Goal: Task Accomplishment & Management: Manage account settings

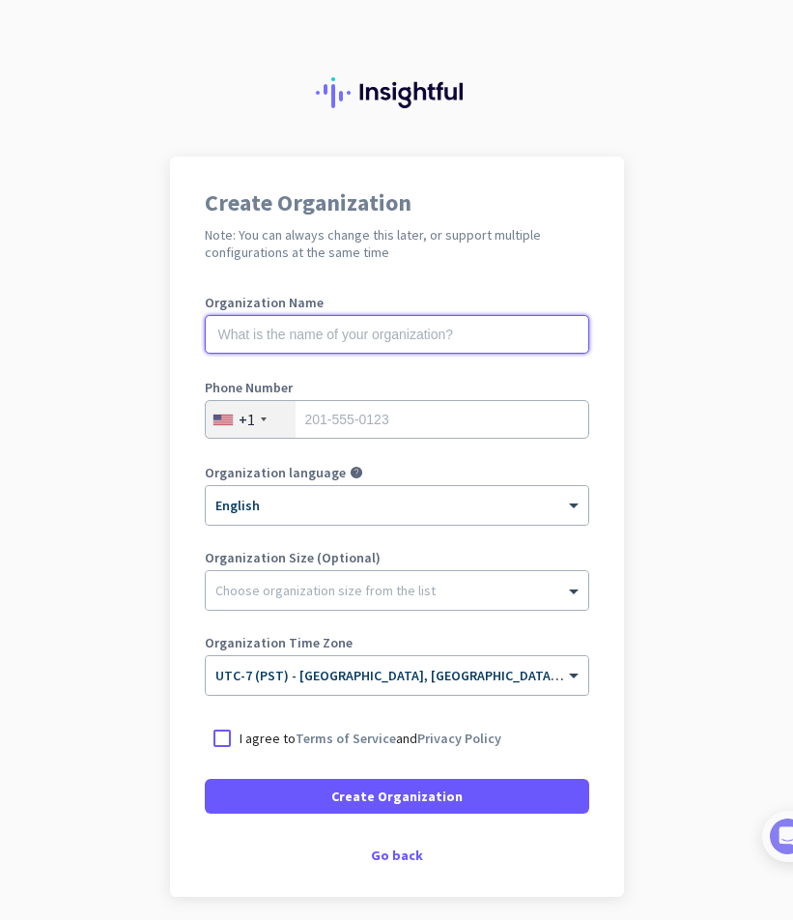
click at [294, 341] on input "text" at bounding box center [397, 334] width 384 height 39
type input "Mercor"
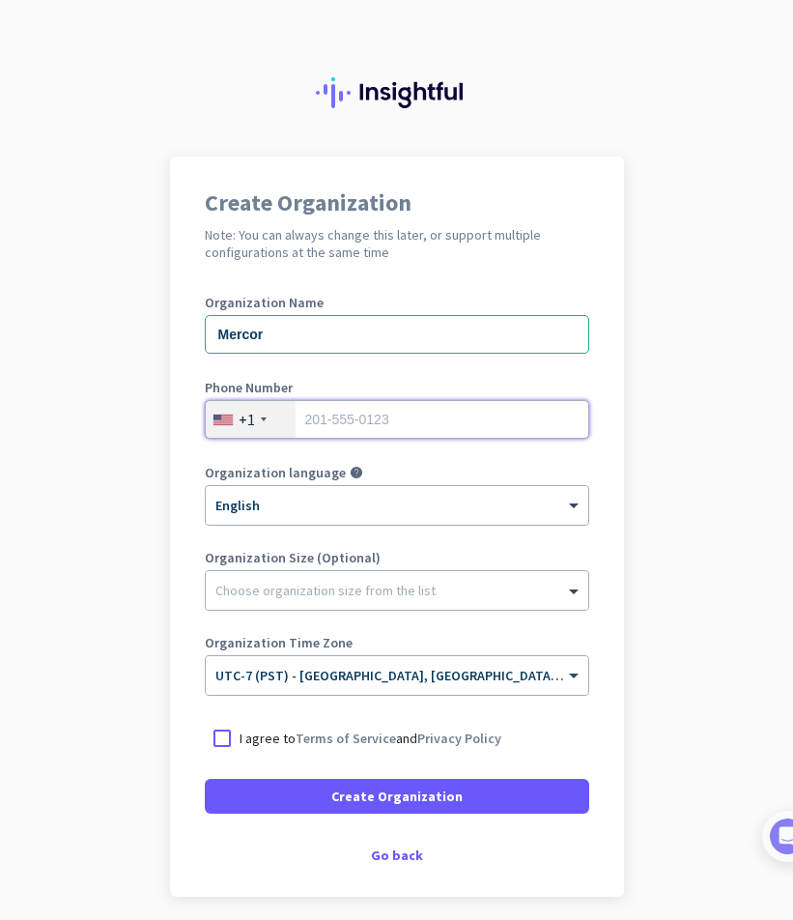
click at [353, 403] on input "tel" at bounding box center [397, 419] width 384 height 39
type input "9169494094"
drag, startPoint x: 384, startPoint y: 423, endPoint x: 141, endPoint y: 440, distance: 244.0
click at [141, 440] on app-onboarding-organization "Create Organization Note: You can always change this later, or support multiple…" at bounding box center [396, 574] width 793 height 837
click at [243, 737] on p "I agree to Terms of Service and Privacy Policy" at bounding box center [371, 737] width 262 height 19
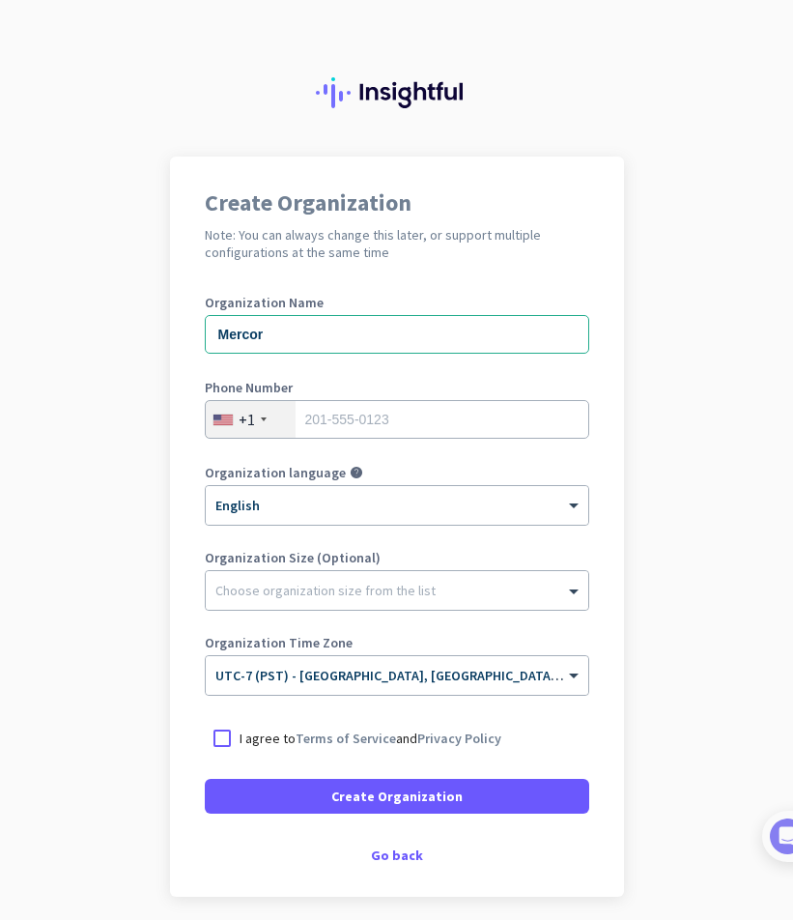
click at [0, 0] on input "I agree to Terms of Service and Privacy Policy" at bounding box center [0, 0] width 0 height 0
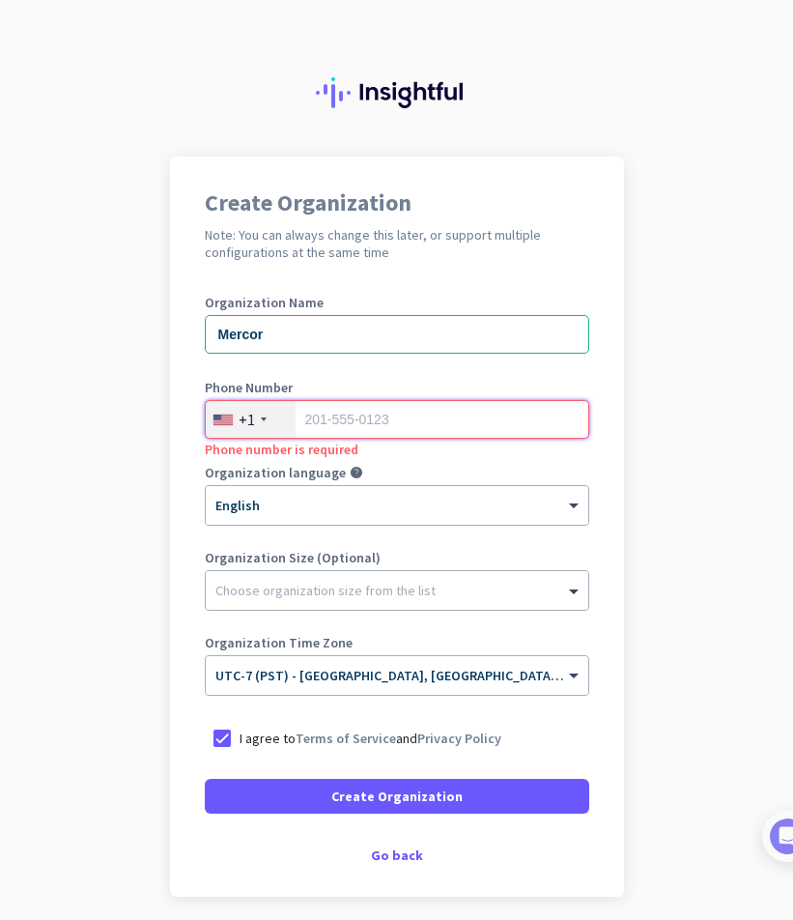
click at [348, 425] on input "tel" at bounding box center [397, 419] width 384 height 39
type input "9169494094"
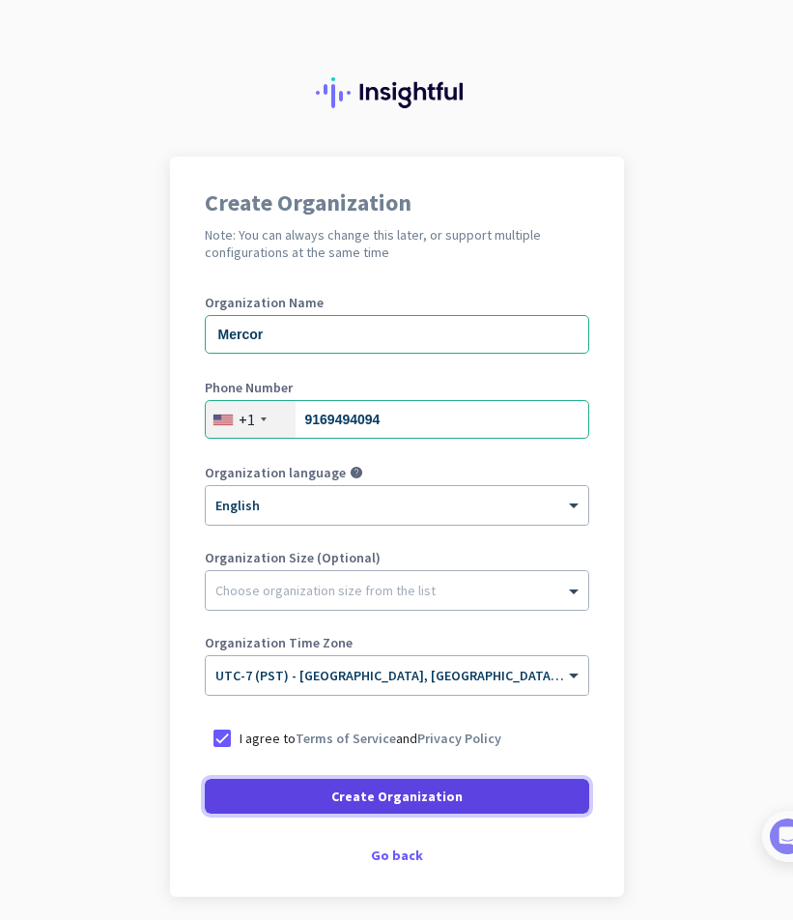
click at [384, 792] on span "Create Organization" at bounding box center [396, 795] width 131 height 19
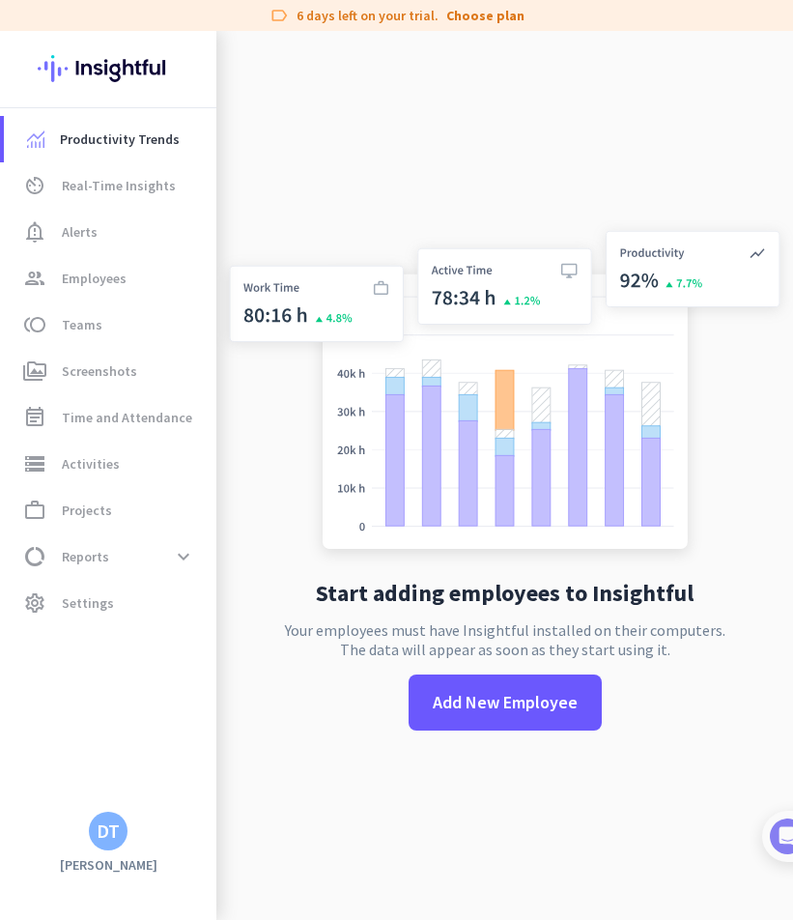
click at [100, 835] on div "DT" at bounding box center [108, 830] width 23 height 19
click at [228, 694] on span "Personal Settings" at bounding box center [211, 689] width 117 height 17
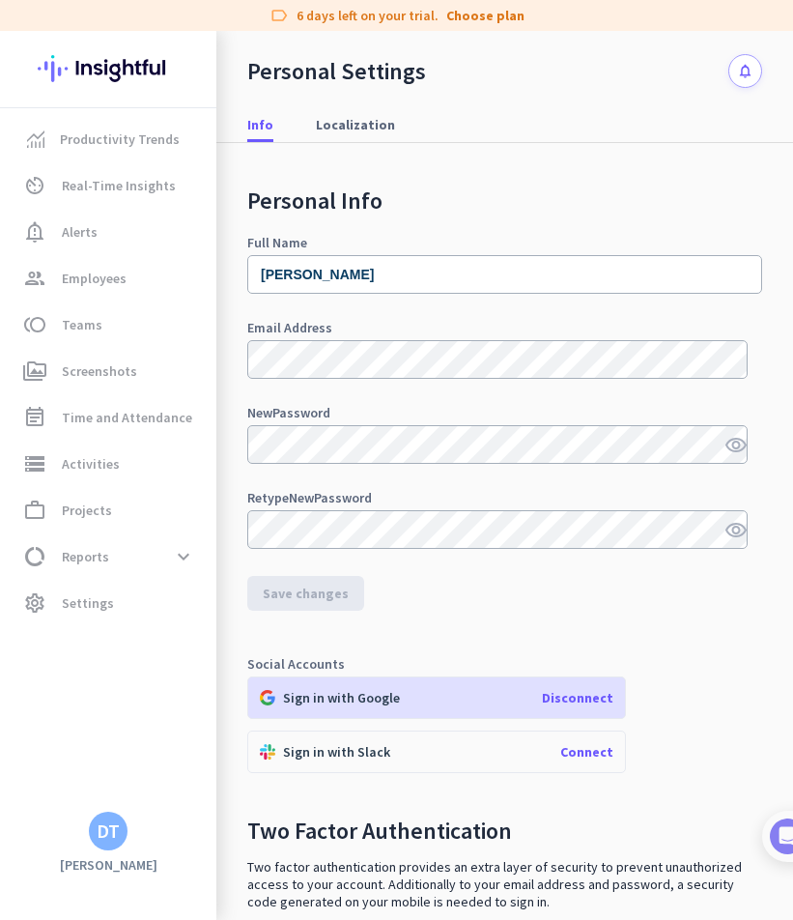
click at [576, 703] on span "Disconnect" at bounding box center [577, 697] width 71 height 17
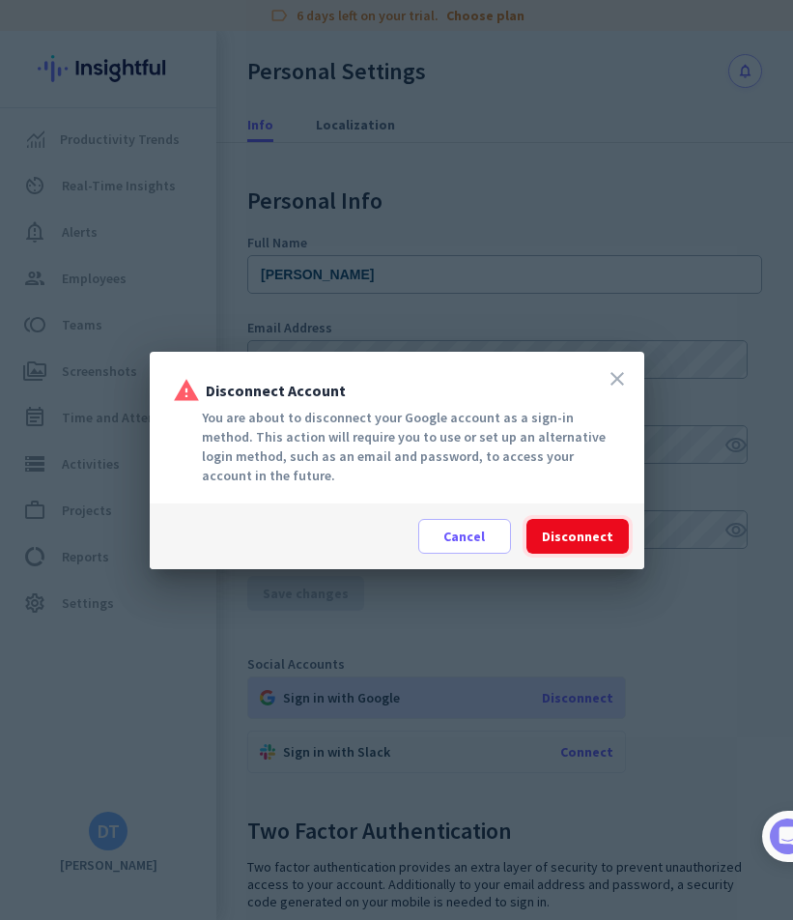
click at [590, 540] on span "Disconnect" at bounding box center [577, 535] width 71 height 19
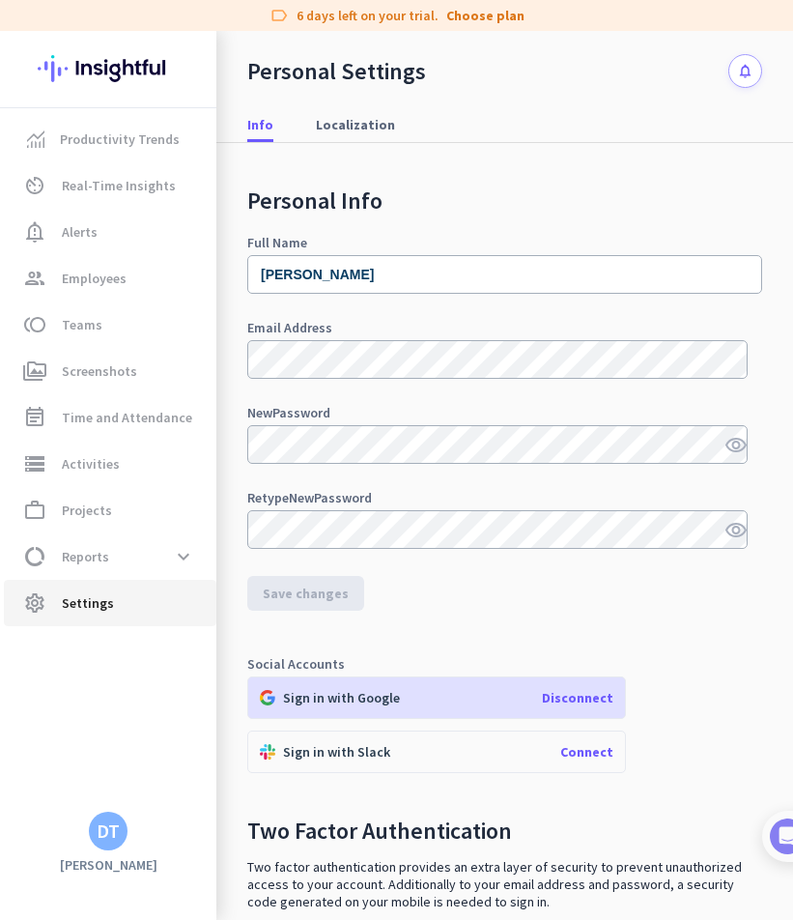
click at [72, 604] on span "Settings" at bounding box center [88, 602] width 52 height 23
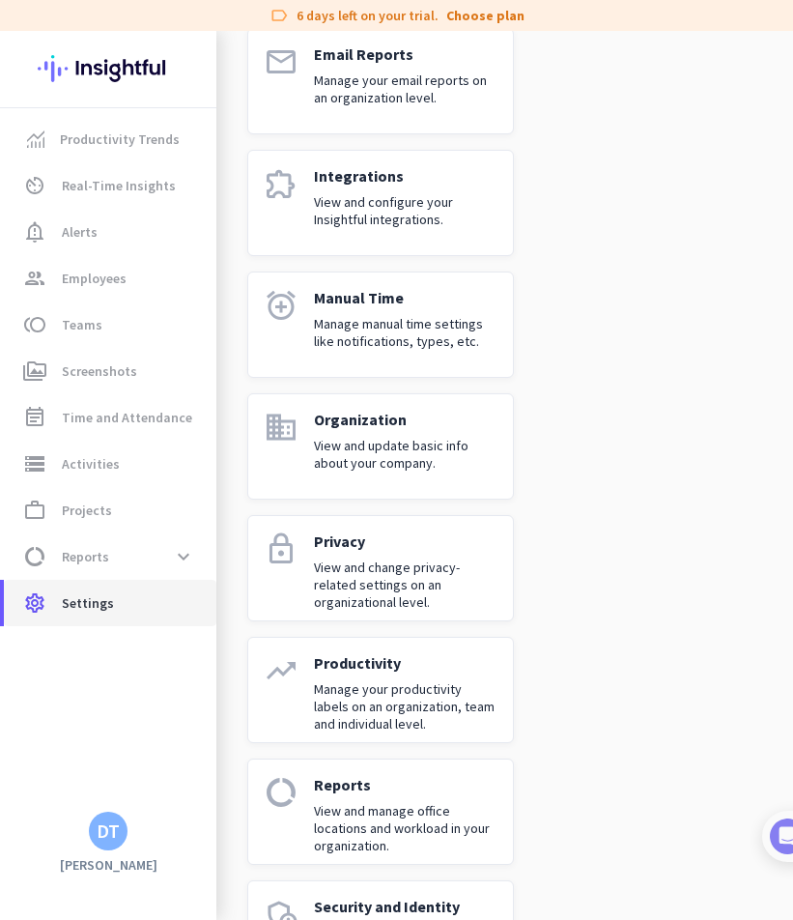
scroll to position [1103, 0]
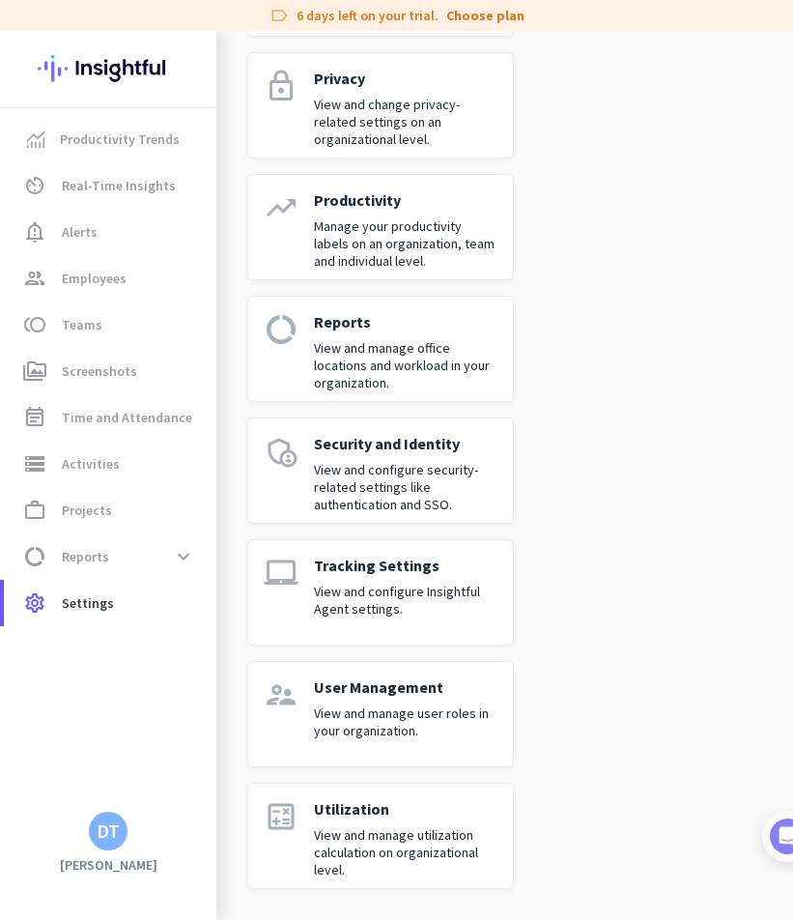
click at [106, 833] on div "DT" at bounding box center [108, 830] width 23 height 19
click at [97, 664] on div at bounding box center [396, 460] width 793 height 920
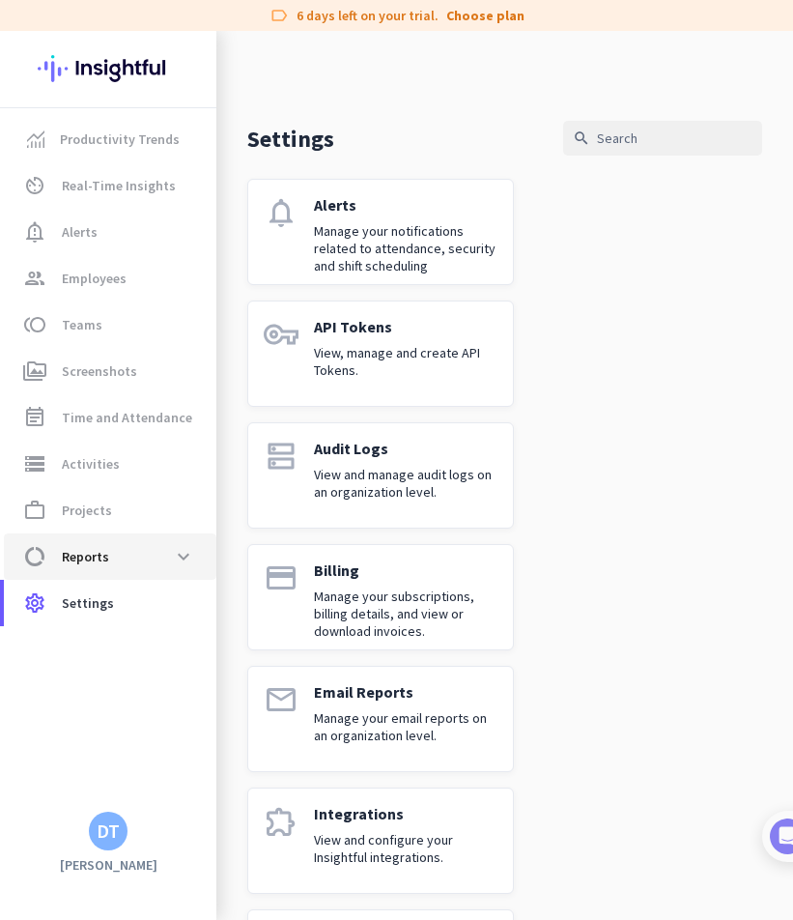
scroll to position [0, 0]
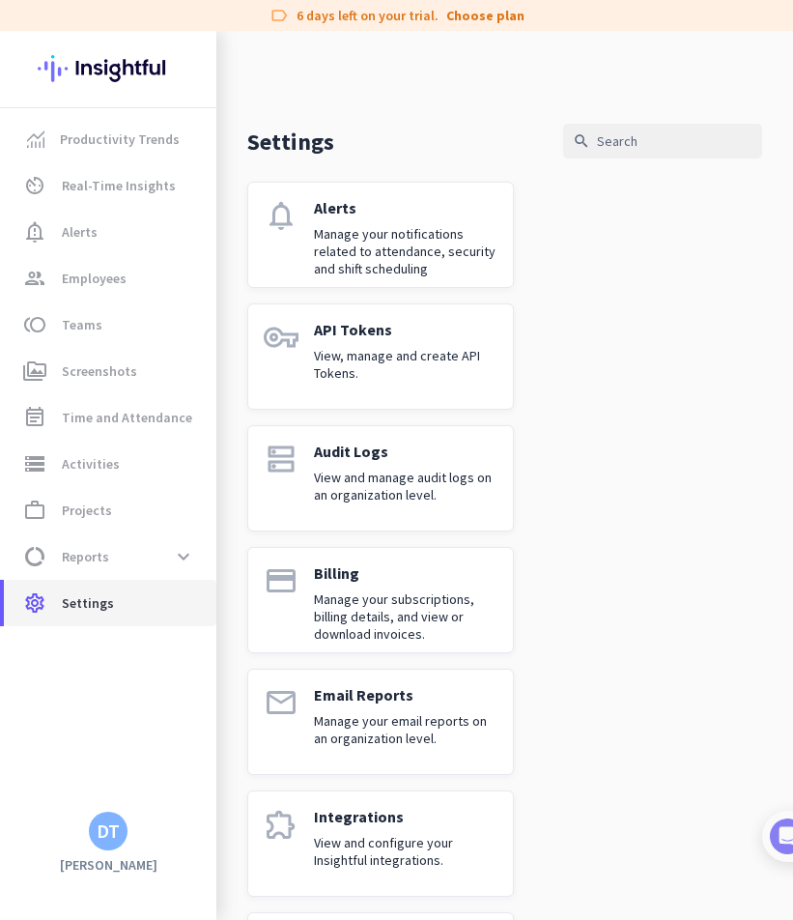
click at [136, 604] on span "settings Settings" at bounding box center [110, 602] width 182 height 23
click at [104, 832] on div "DT" at bounding box center [108, 830] width 23 height 19
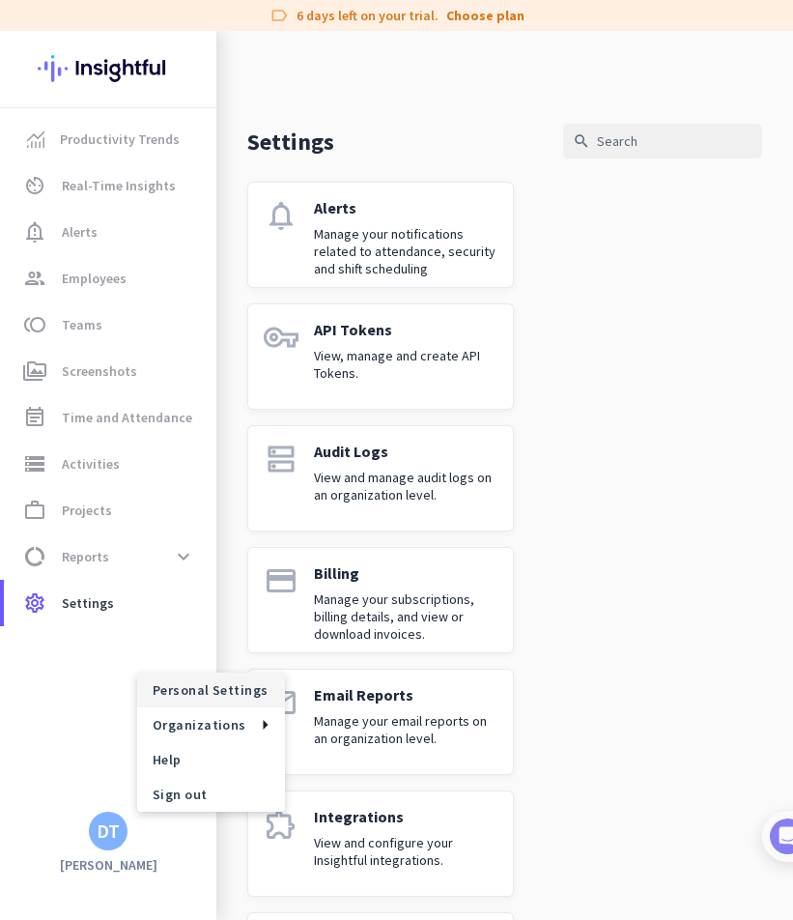
click at [186, 688] on span "Personal Settings" at bounding box center [211, 689] width 117 height 17
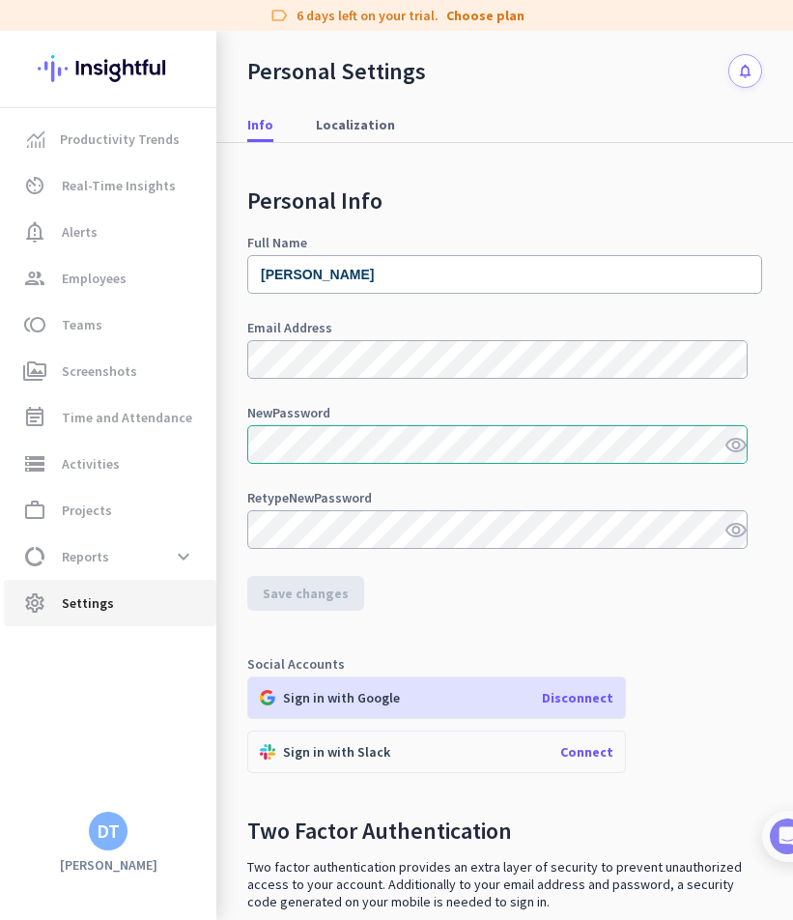
click at [115, 600] on span "settings Settings" at bounding box center [110, 602] width 182 height 23
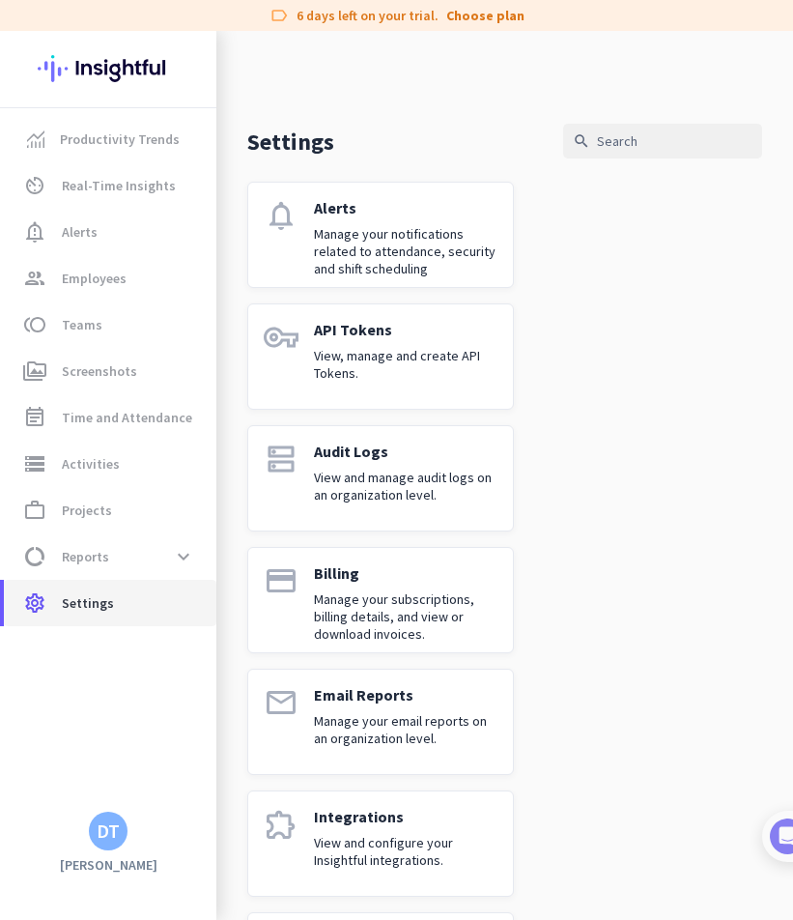
click at [125, 602] on span "settings Settings" at bounding box center [110, 602] width 182 height 23
click at [408, 598] on p "Manage your subscriptions, billing details, and view or download invoices." at bounding box center [406, 616] width 184 height 52
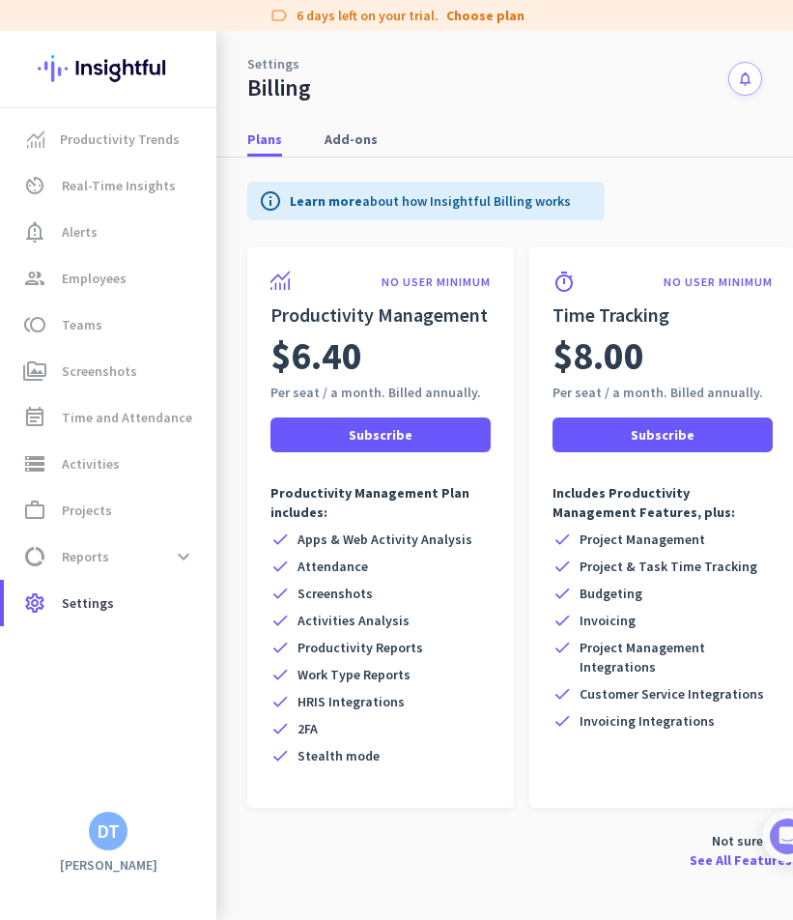
click at [116, 835] on div "DT" at bounding box center [108, 830] width 23 height 19
click at [196, 698] on span "Personal Settings" at bounding box center [211, 689] width 148 height 35
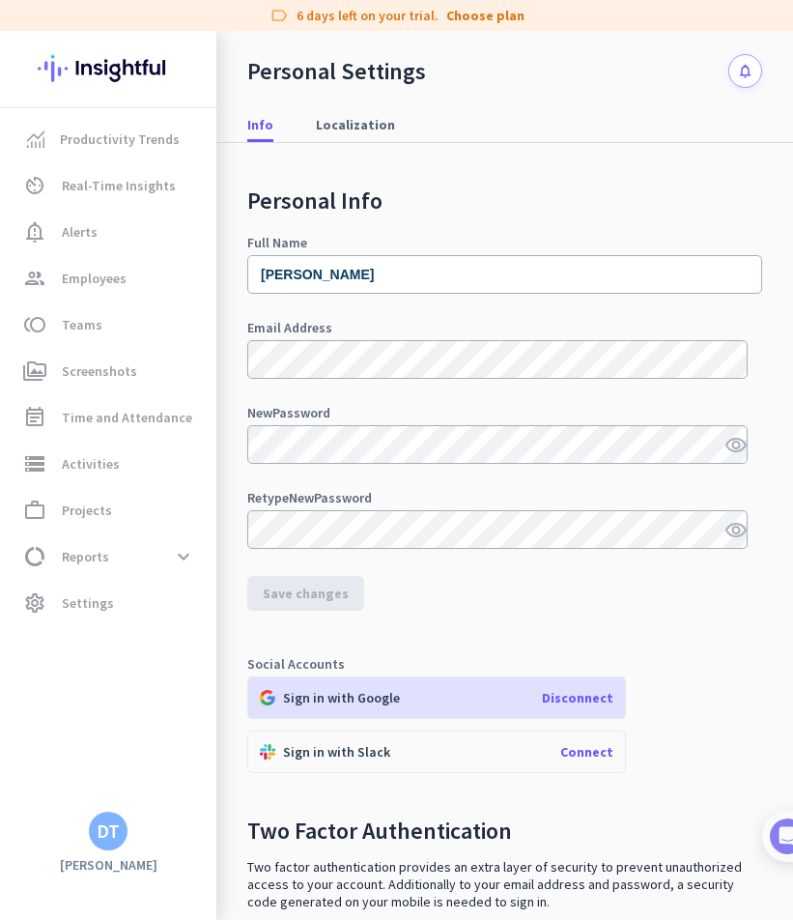
click at [583, 700] on span "Disconnect" at bounding box center [577, 697] width 71 height 17
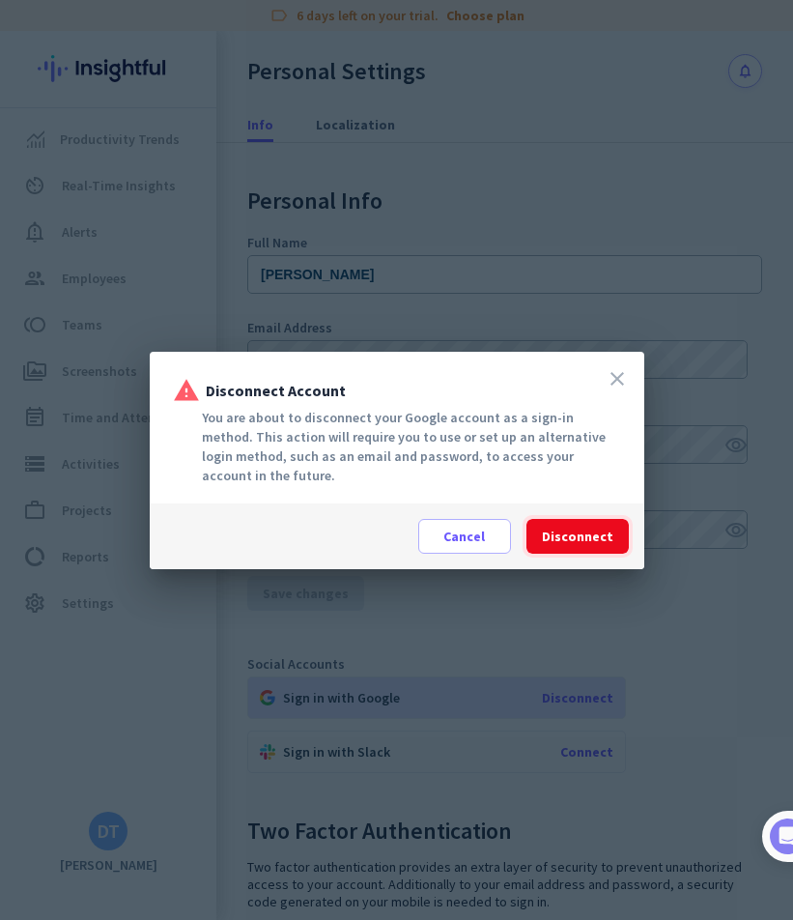
click at [575, 528] on span "Disconnect" at bounding box center [577, 535] width 71 height 19
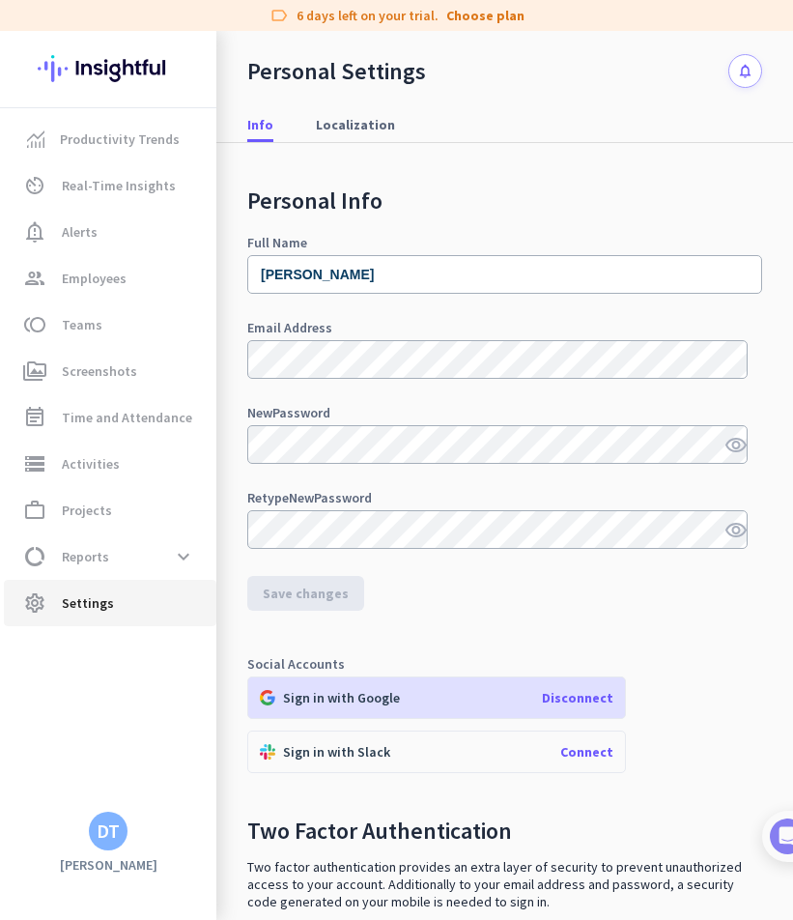
click at [108, 605] on span "Settings" at bounding box center [88, 602] width 52 height 23
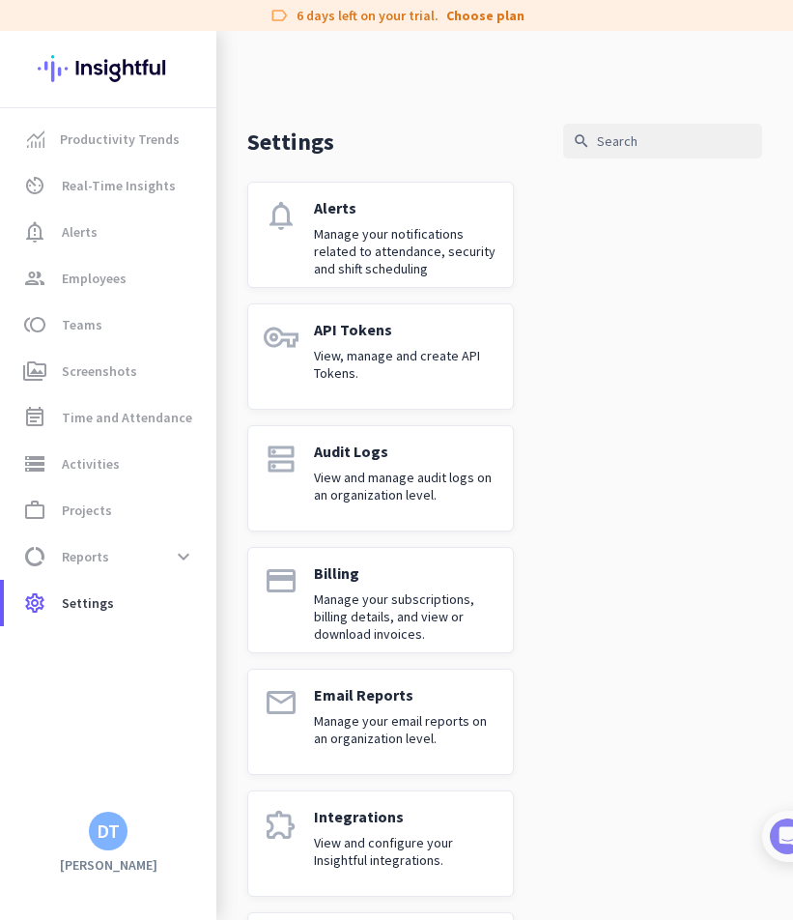
click at [333, 605] on p "Manage your subscriptions, billing details, and view or download invoices." at bounding box center [406, 616] width 184 height 52
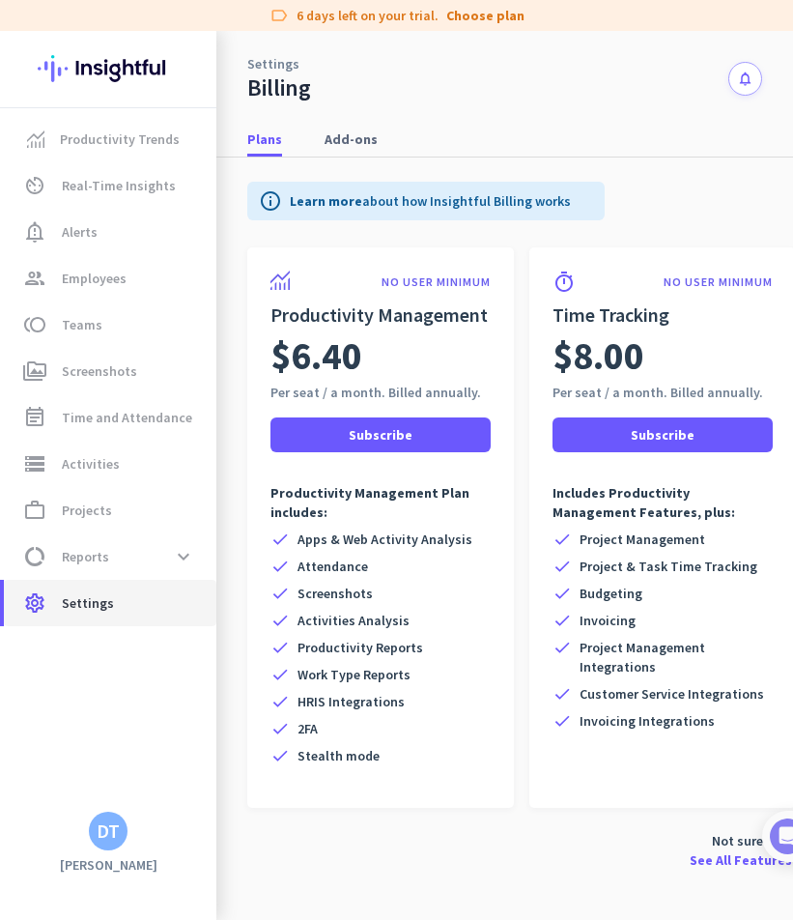
click at [146, 603] on span "settings Settings" at bounding box center [110, 602] width 182 height 23
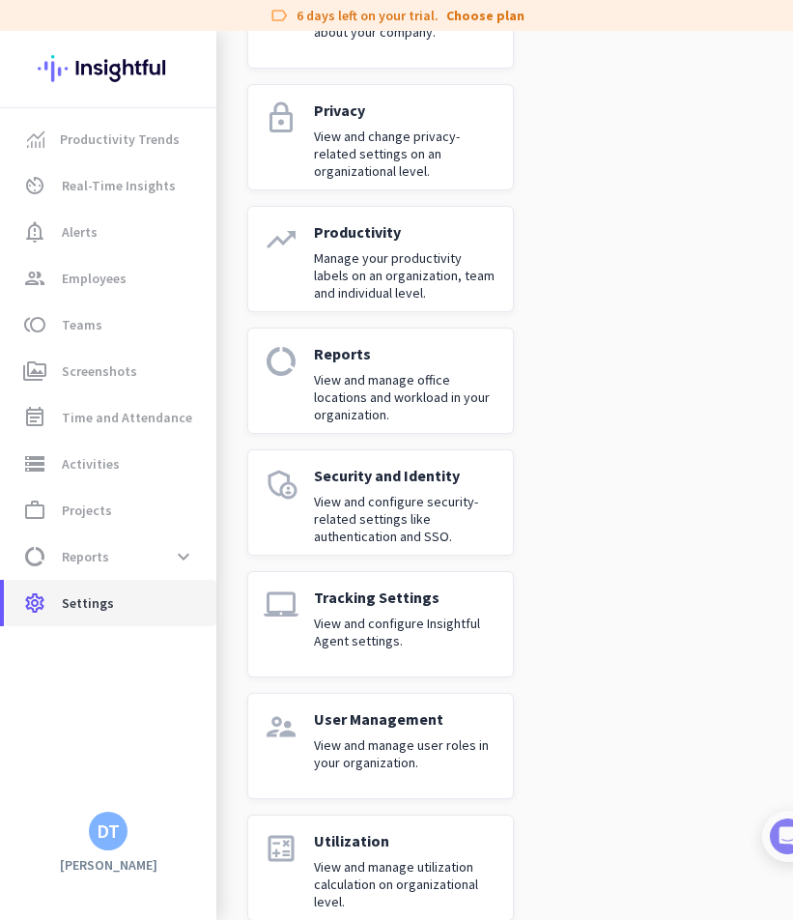
scroll to position [1103, 0]
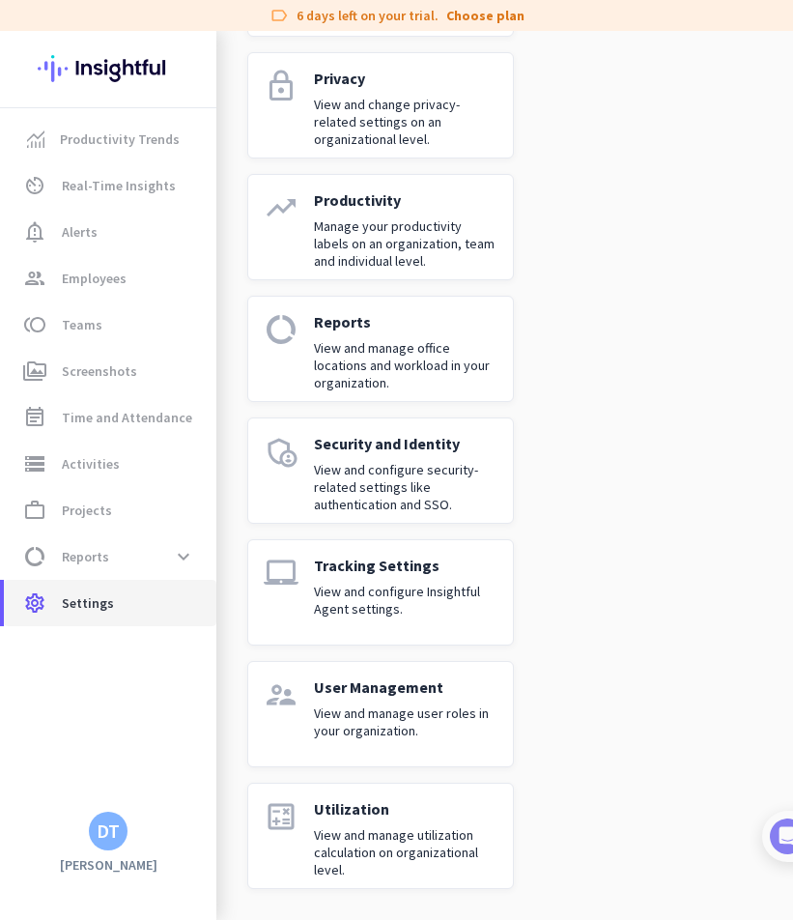
click at [159, 610] on span "settings Settings" at bounding box center [110, 602] width 182 height 23
click at [128, 616] on link "settings Settings" at bounding box center [110, 603] width 213 height 46
click at [114, 840] on div "DT" at bounding box center [108, 830] width 23 height 19
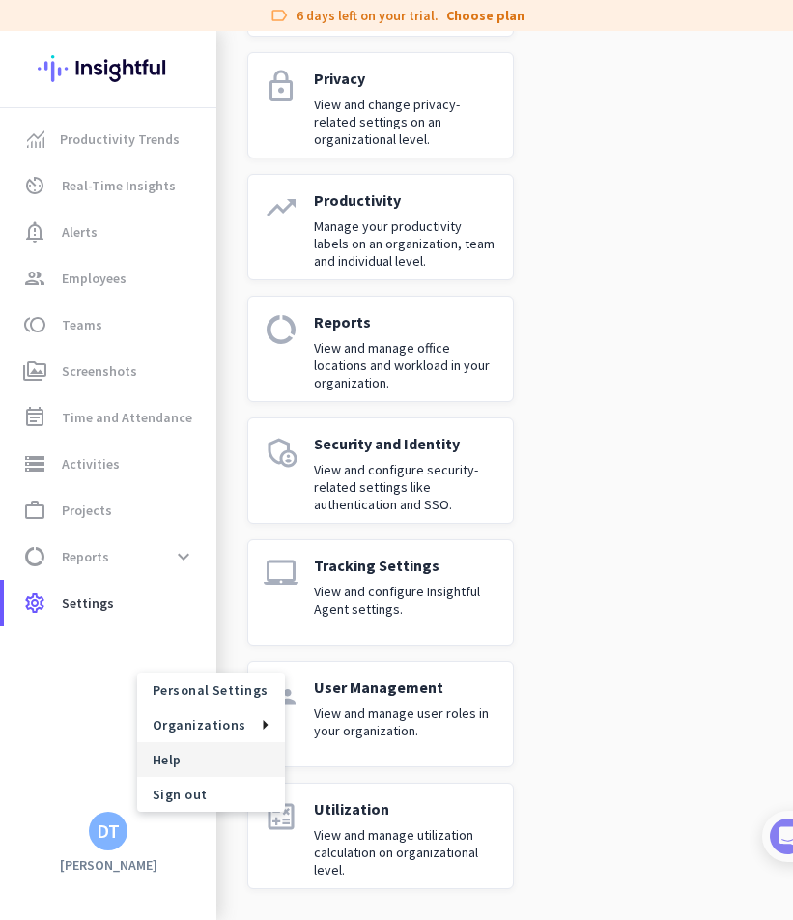
click at [229, 758] on span "Help" at bounding box center [211, 759] width 117 height 17
